Goal: Find specific page/section: Find specific page/section

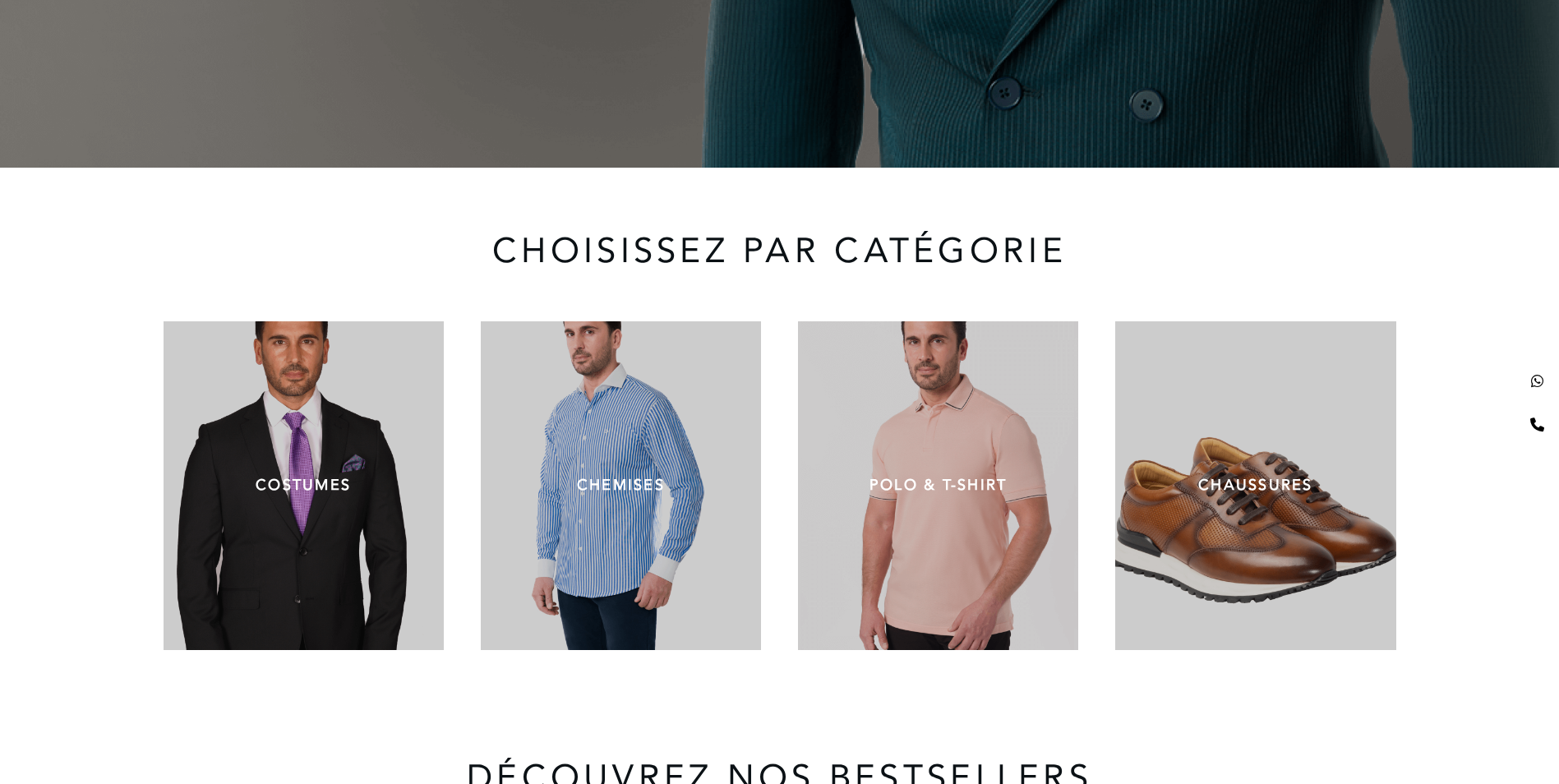
scroll to position [575, 0]
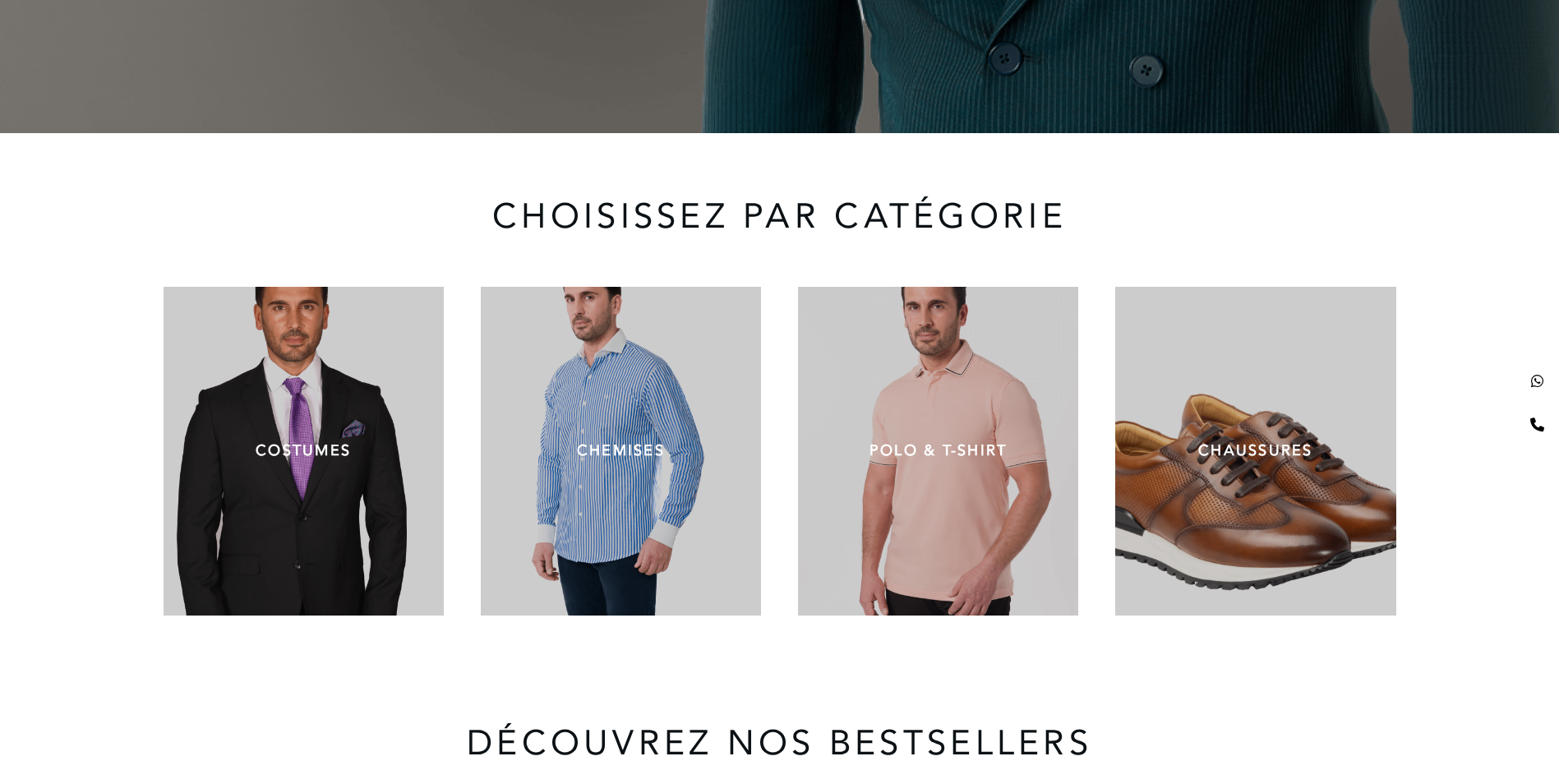
click at [1269, 451] on p "CHAUSSURES" at bounding box center [1255, 450] width 231 height 22
drag, startPoint x: 1269, startPoint y: 451, endPoint x: 1265, endPoint y: 478, distance: 27.3
click at [1265, 478] on div "CHAUSSURES" at bounding box center [1255, 451] width 280 height 328
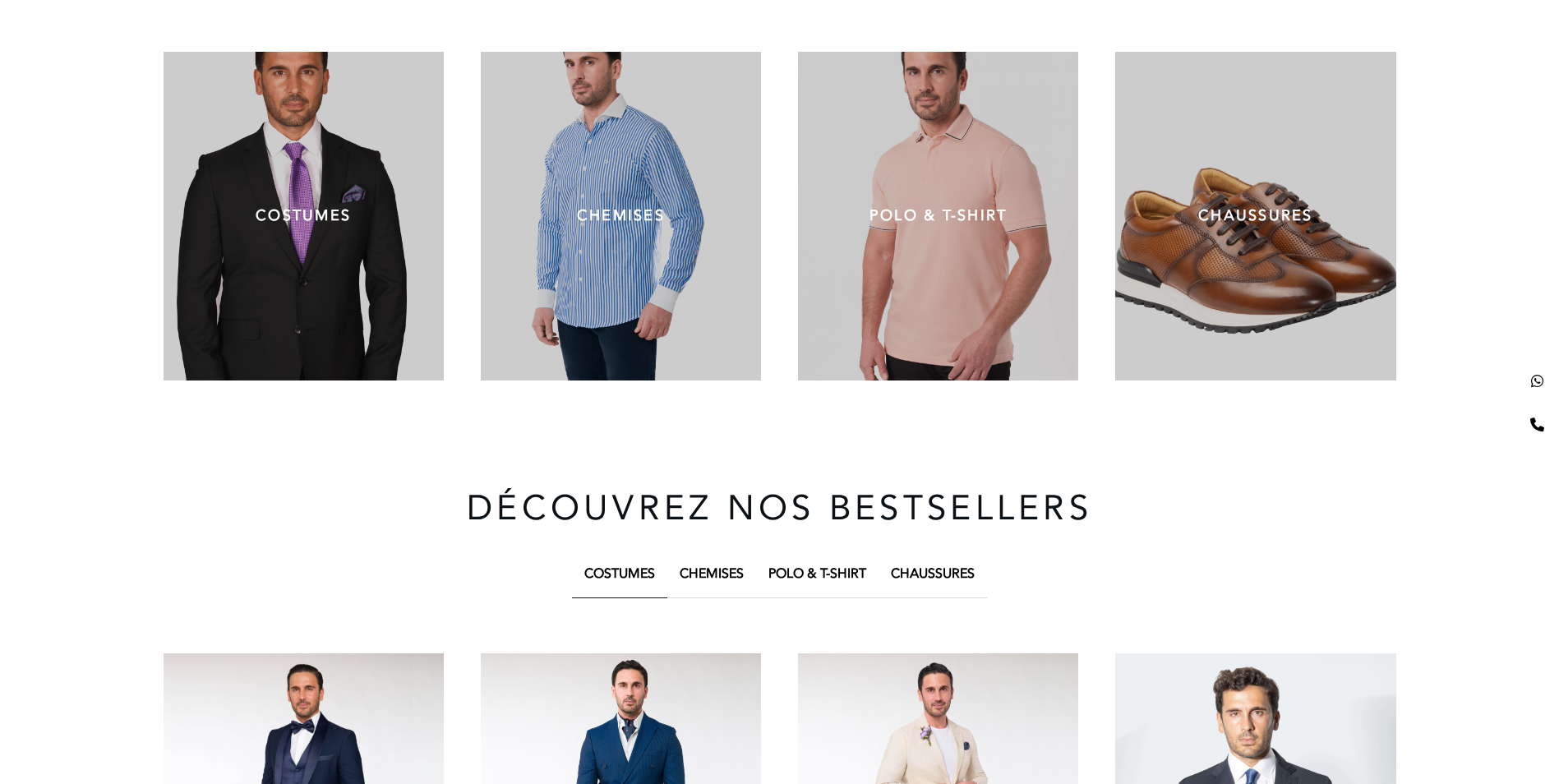
scroll to position [739, 0]
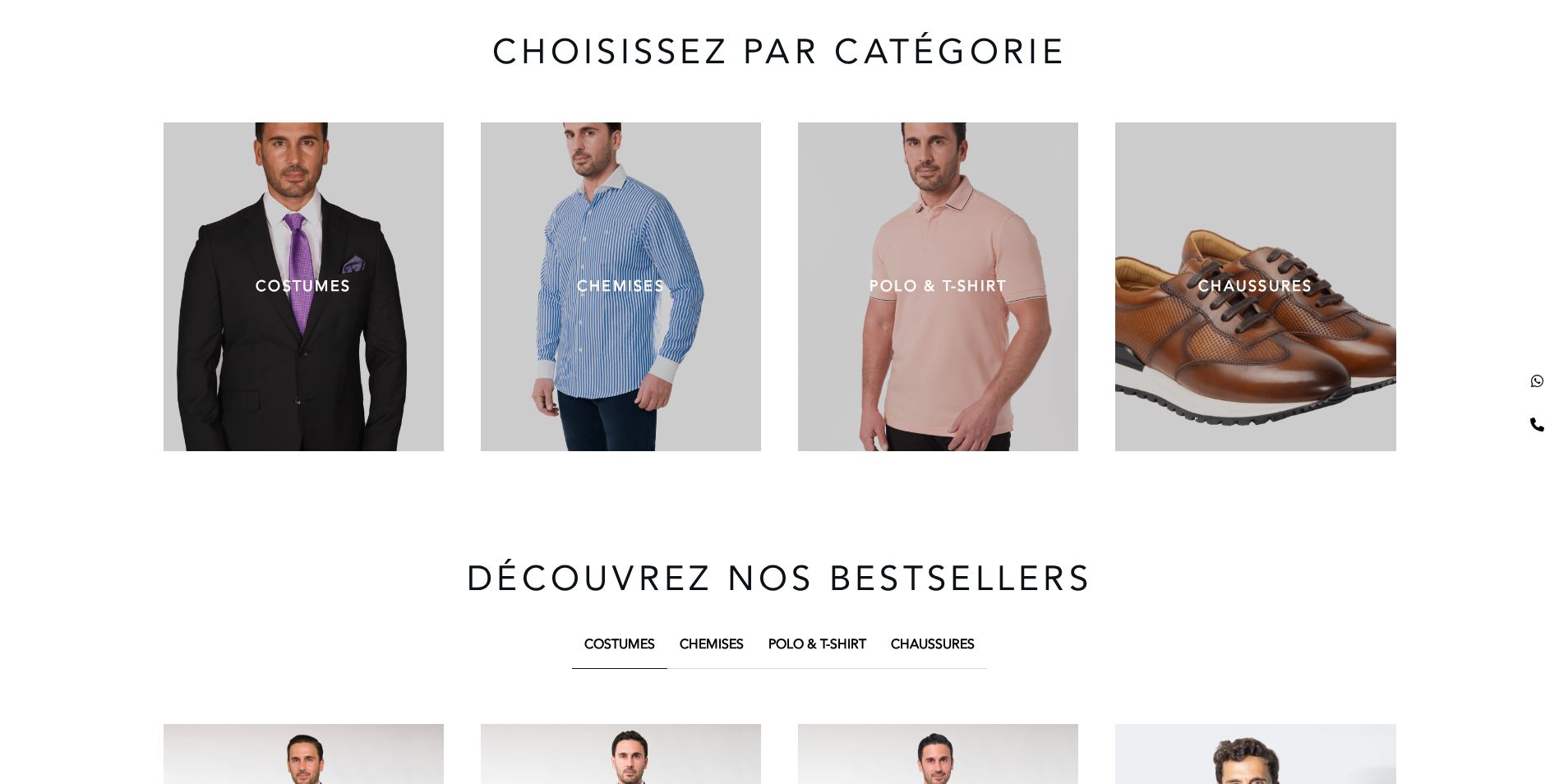
click at [1301, 365] on div "CHAUSSURES" at bounding box center [1255, 286] width 280 height 328
click at [1247, 288] on p "CHAUSSURES" at bounding box center [1255, 286] width 231 height 22
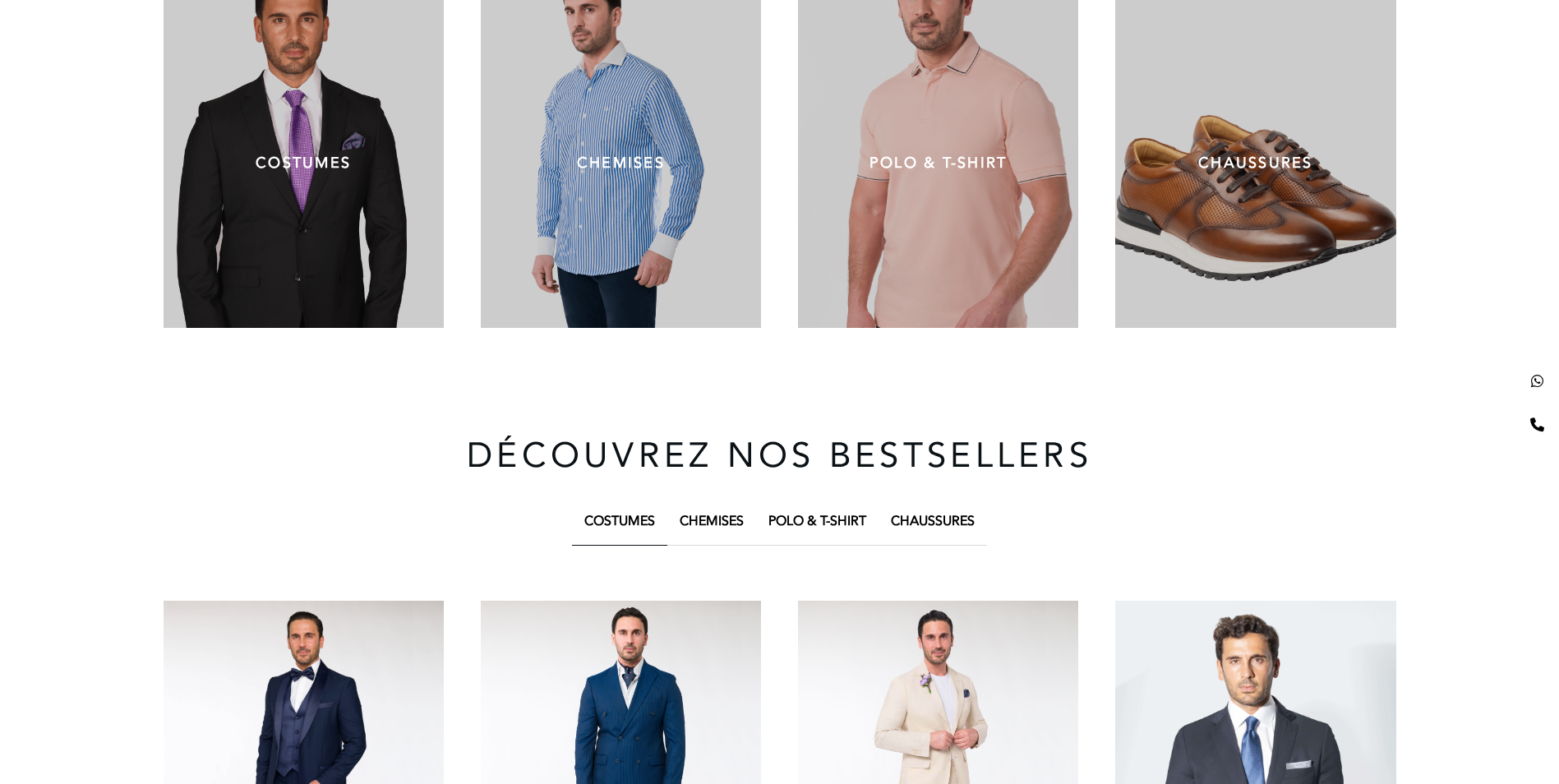
scroll to position [903, 0]
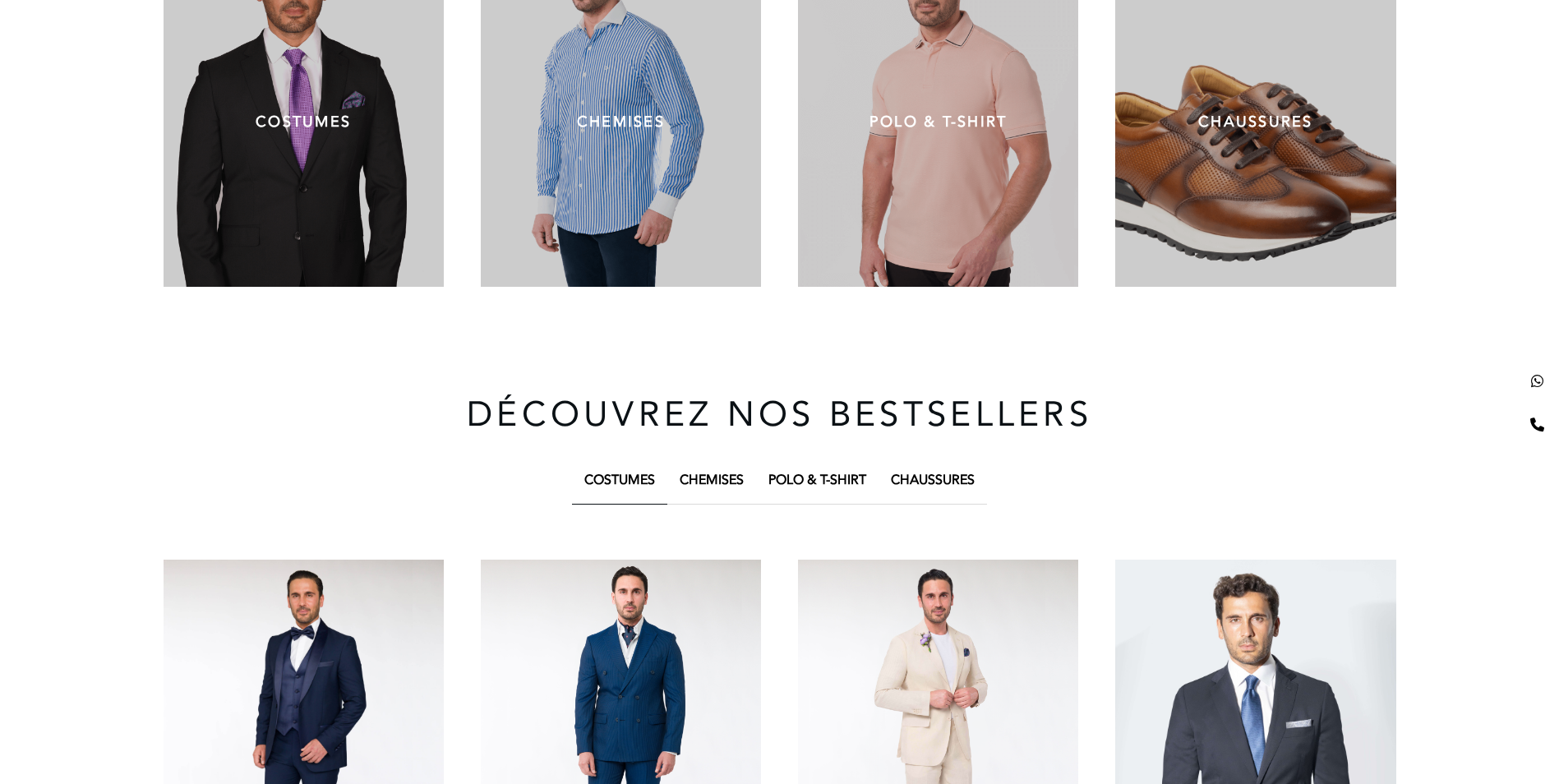
click at [1159, 184] on div "CHAUSSURES" at bounding box center [1255, 122] width 280 height 328
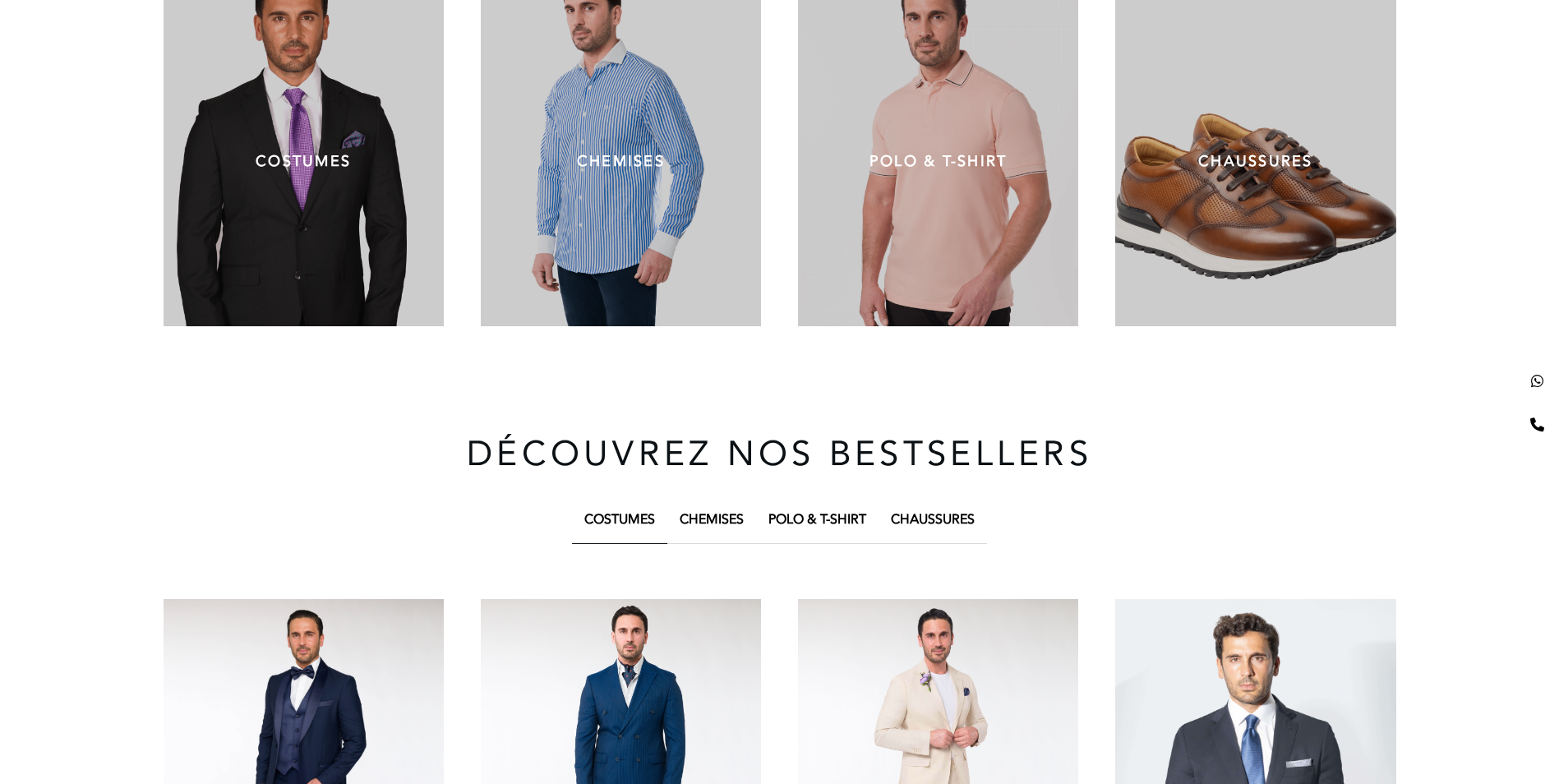
scroll to position [804, 0]
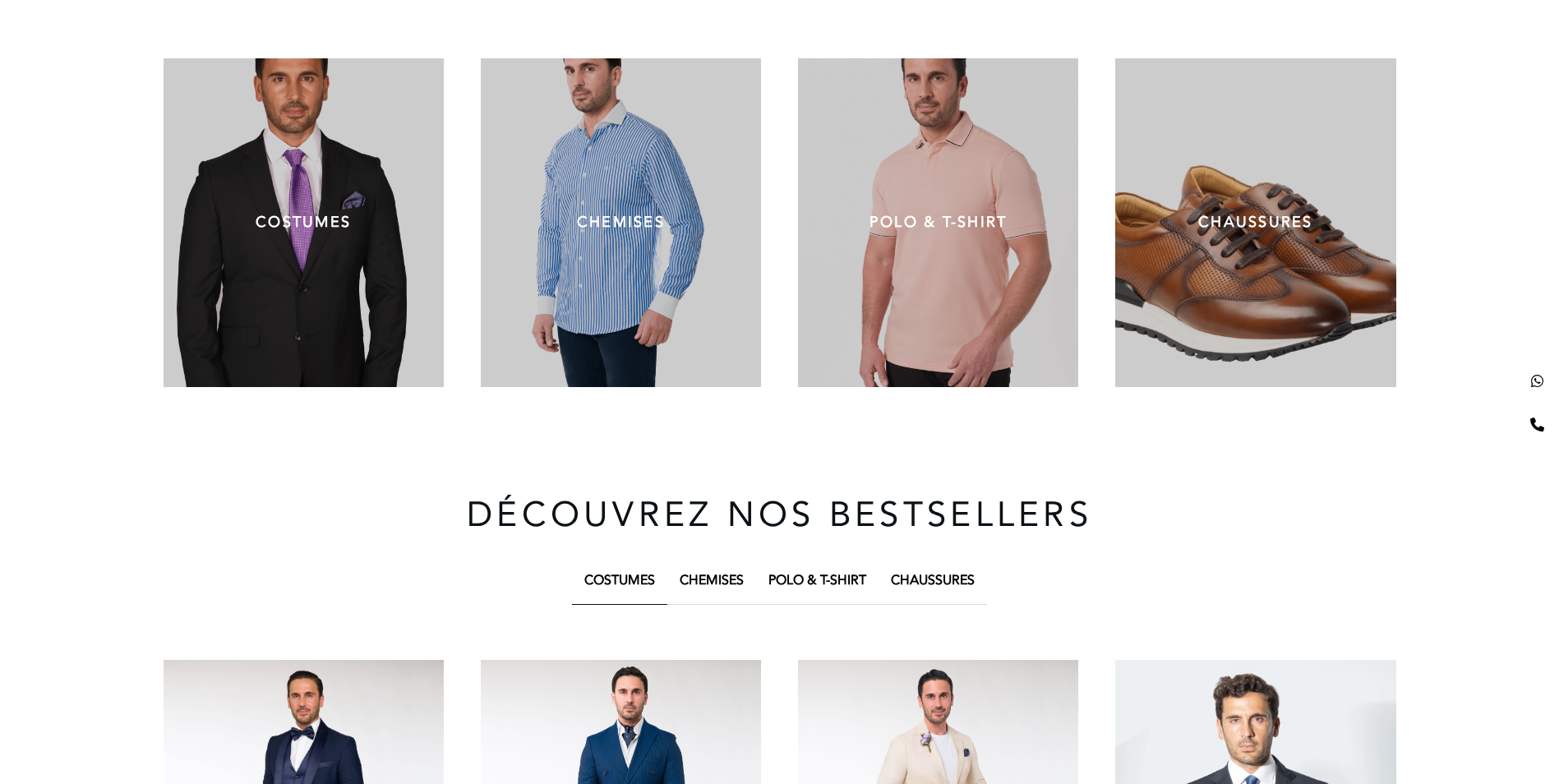
click at [1301, 253] on div "CHAUSSURES" at bounding box center [1255, 223] width 280 height 328
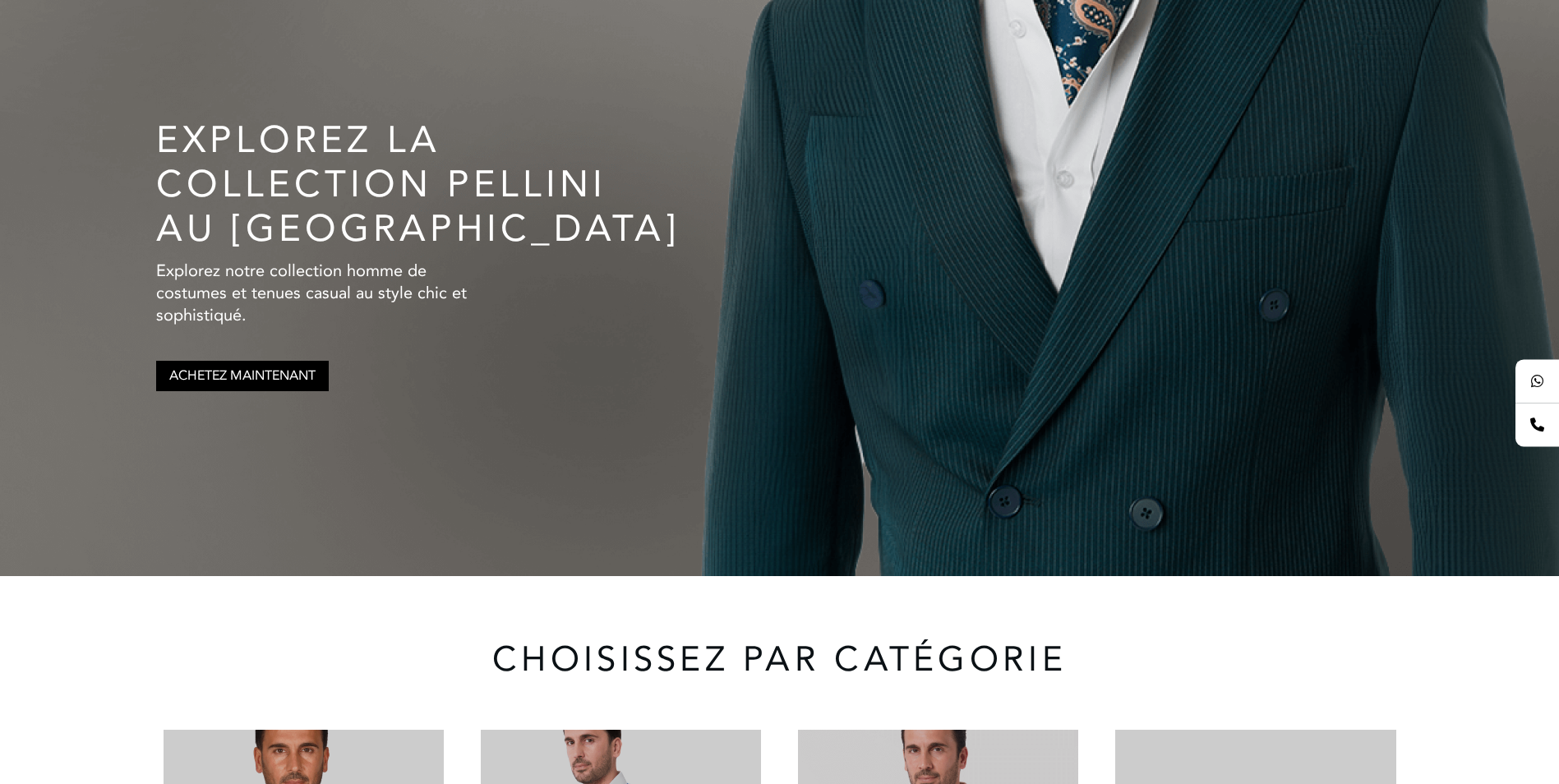
scroll to position [0, 0]
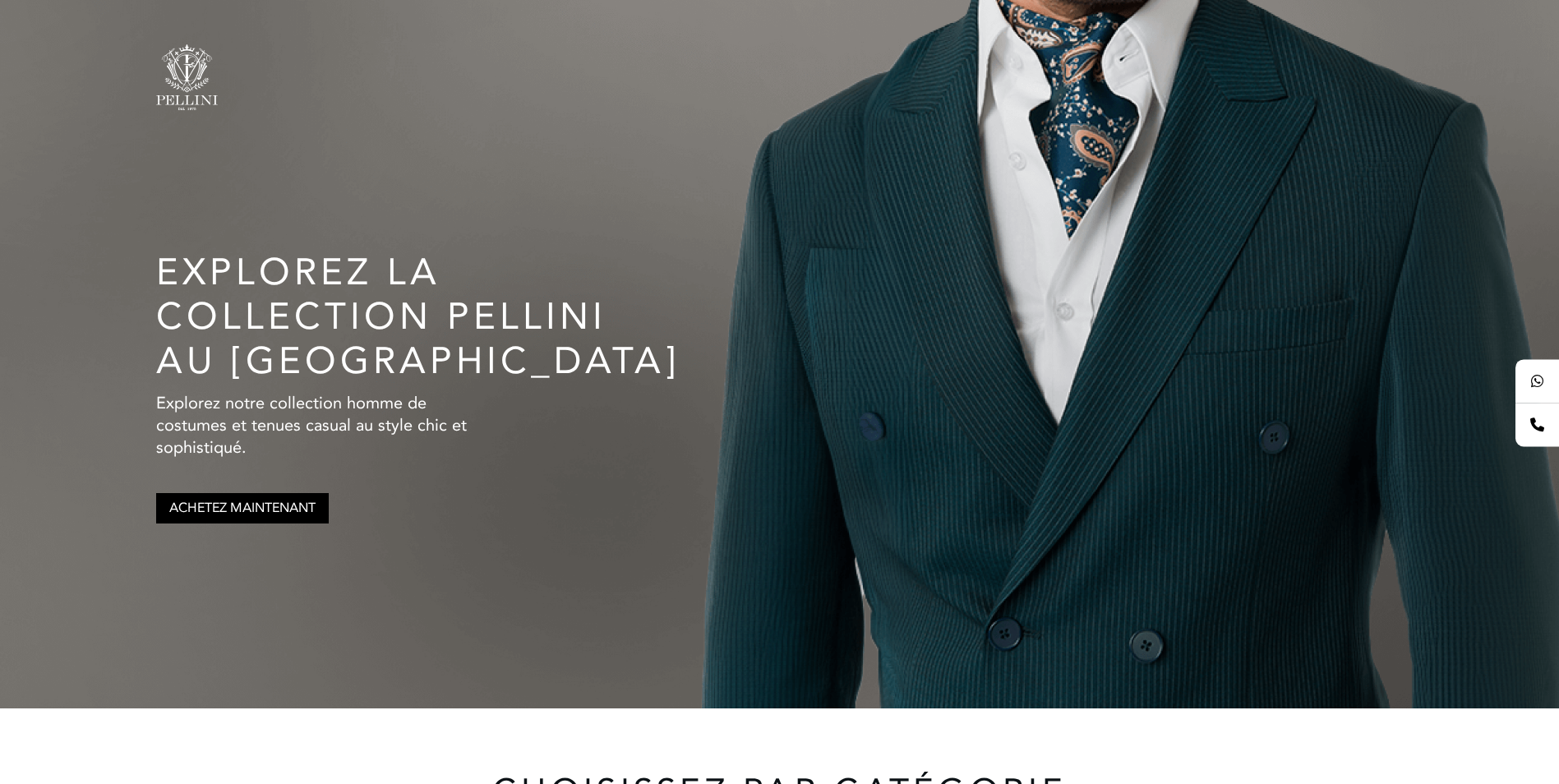
click at [25, 33] on div "Explorez La Collection Pellini au [GEOGRAPHIC_DATA] Explorez notre collection h…" at bounding box center [780, 353] width 1559 height 708
